Goal: Information Seeking & Learning: Learn about a topic

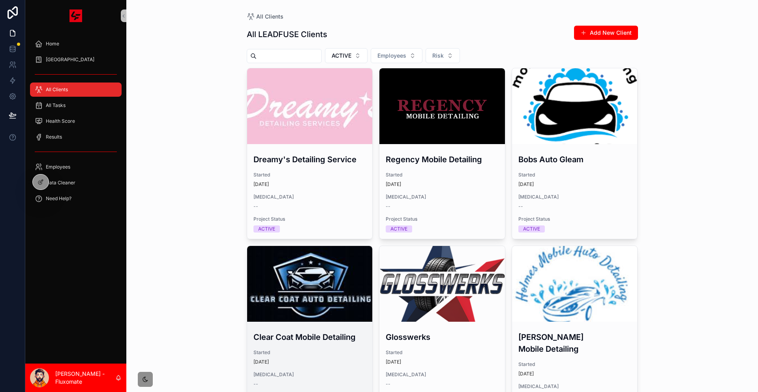
click at [302, 246] on div "scrollable content" at bounding box center [310, 284] width 126 height 76
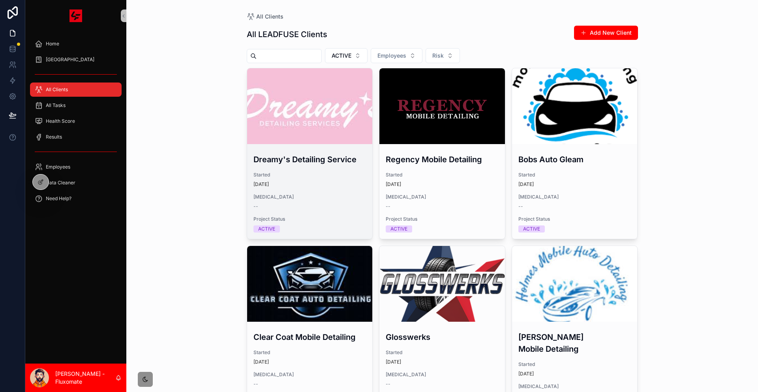
click at [340, 154] on h3 "Dreamy's Detailing Service" at bounding box center [310, 160] width 113 height 12
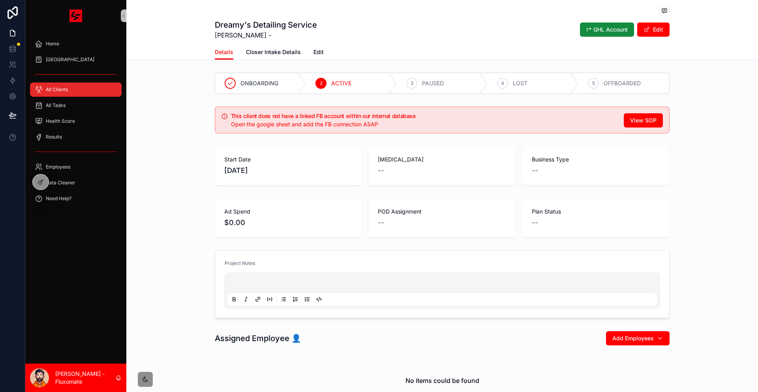
drag, startPoint x: 363, startPoint y: 113, endPoint x: 378, endPoint y: 105, distance: 16.8
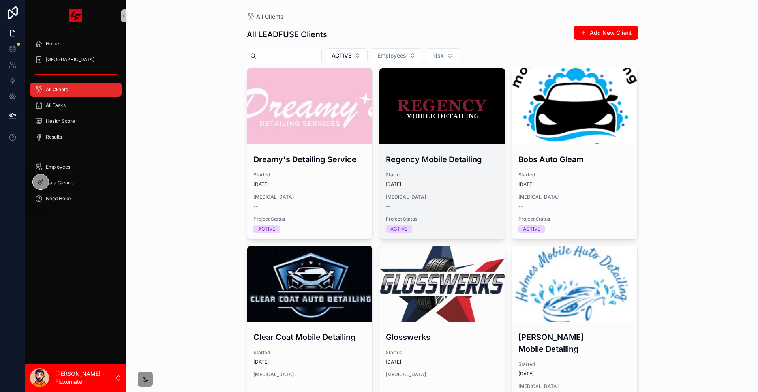
click at [393, 104] on div "scrollable content" at bounding box center [442, 106] width 126 height 76
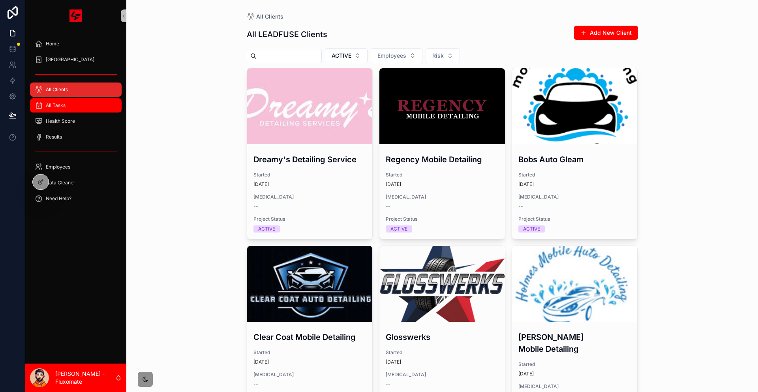
click at [64, 99] on div "All Tasks" at bounding box center [76, 105] width 82 height 13
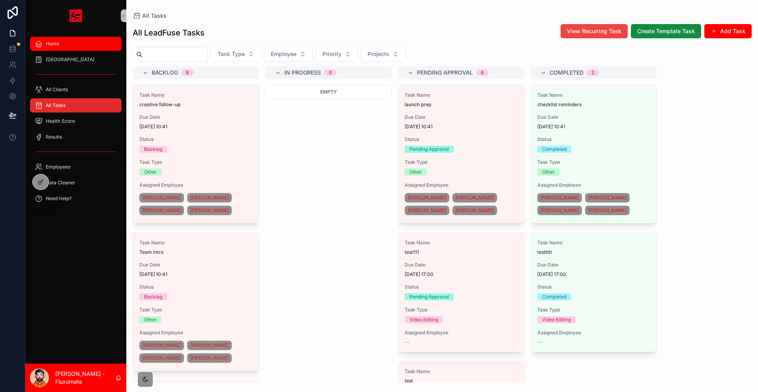
click at [89, 41] on div "Home" at bounding box center [76, 44] width 82 height 13
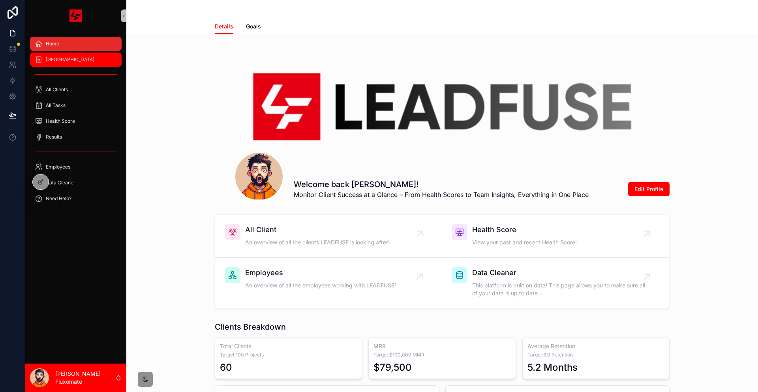
click at [86, 53] on div "[GEOGRAPHIC_DATA]" at bounding box center [76, 59] width 82 height 13
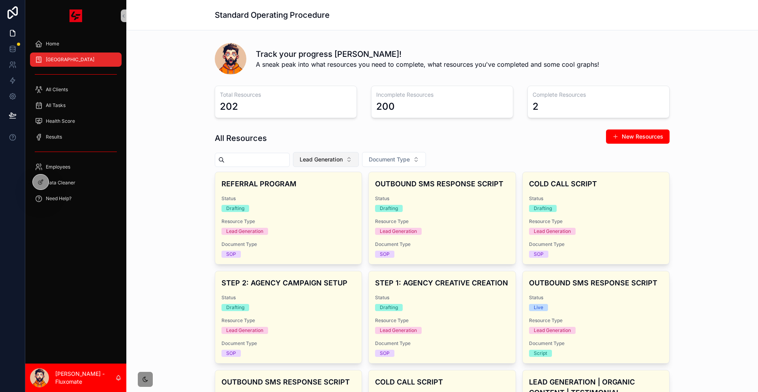
click at [343, 152] on button "Lead Generation" at bounding box center [326, 159] width 66 height 15
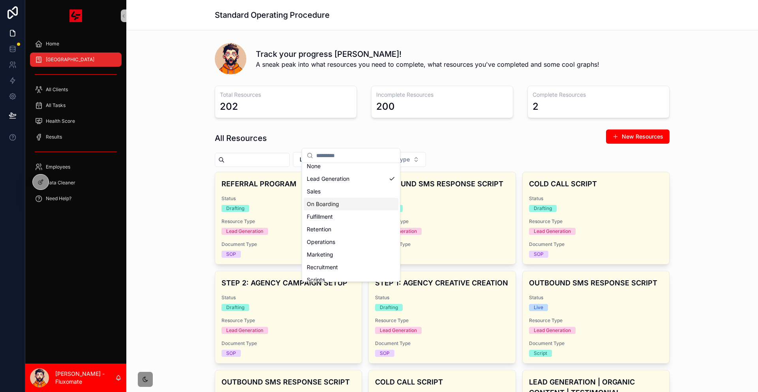
scroll to position [6, 0]
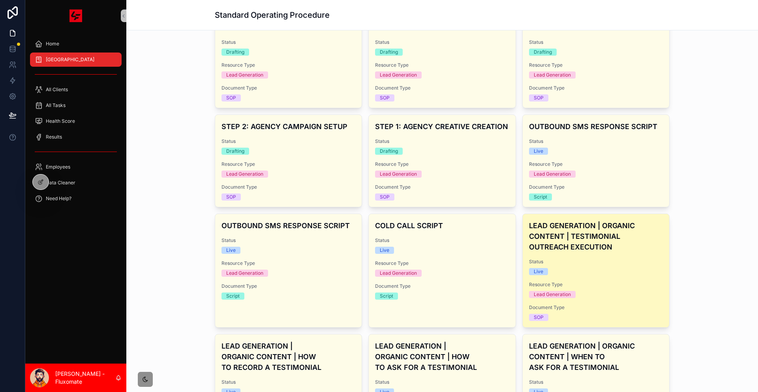
scroll to position [158, 0]
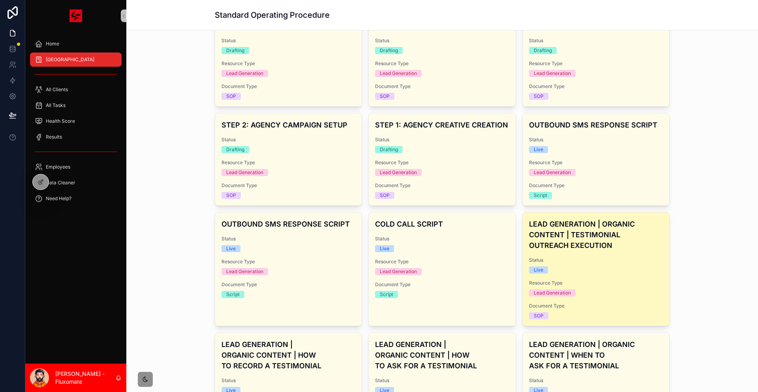
click at [579, 289] on div "Lead Generation" at bounding box center [596, 292] width 134 height 7
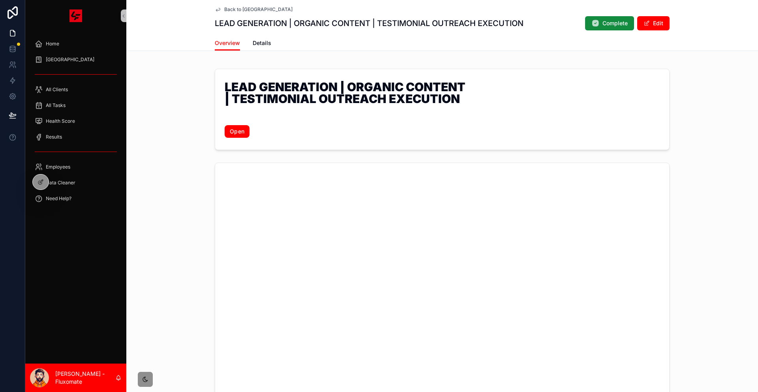
scroll to position [118, 0]
